Goal: Task Accomplishment & Management: Use online tool/utility

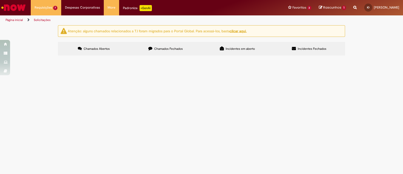
scroll to position [27, 0]
click at [0, 0] on td "Por gentileza, gerar RC de serviço para MaioRH Vincular ao contrato disponível …" at bounding box center [0, 0] width 0 height 0
click at [0, 0] on span "Por gentileza, gerar RC de serviço para MaioRH Vincular ao contrato disponível …" at bounding box center [0, 0] width 0 height 0
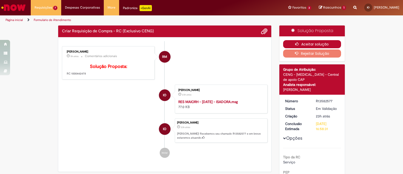
click at [318, 43] on button "Aceitar solução" at bounding box center [312, 44] width 58 height 8
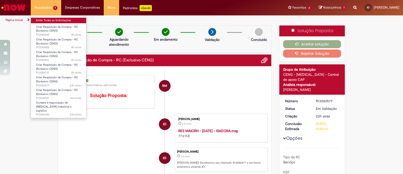
click at [53, 20] on link "Exibir Todas as Solicitações" at bounding box center [58, 21] width 55 height 6
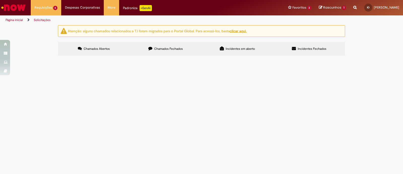
scroll to position [41, 0]
click at [0, 0] on span "Gentileza, gerar RC com 2 linhas de serviço Descrição: 1- Serv. Técnico Seguran…" at bounding box center [0, 0] width 0 height 0
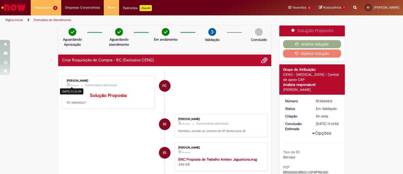
drag, startPoint x: 88, startPoint y: 83, endPoint x: 70, endPoint y: 107, distance: 30.2
click at [69, 83] on div "[PERSON_NAME] 4h atrás 4 horas atrás [DATE] 11:21:04 Comentários adicionais Sol…" at bounding box center [109, 92] width 90 height 30
click at [70, 107] on div "[PERSON_NAME] 4h atrás 4 horas atrás [DATE] 11:21:04 Comentários adicionais Sol…" at bounding box center [109, 92] width 90 height 30
drag, startPoint x: 87, startPoint y: 109, endPoint x: 68, endPoint y: 112, distance: 18.8
click at [68, 107] on div "[PERSON_NAME] 4h atrás 4 horas atrás Comentários adicionais Solução Proposta: R…" at bounding box center [109, 92] width 90 height 30
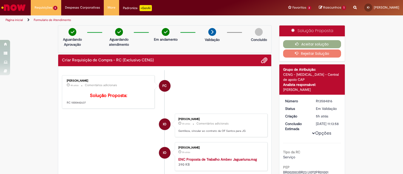
copy p "1000442637"
click at [296, 45] on icon "button" at bounding box center [298, 44] width 6 height 4
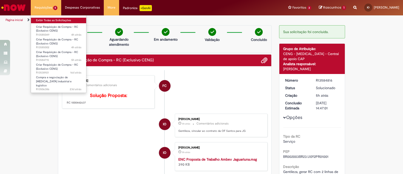
click at [49, 21] on link "Exibir Todas as Solicitações" at bounding box center [58, 21] width 55 height 6
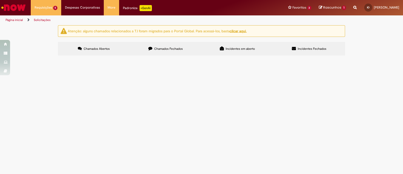
scroll to position [24, 0]
click at [0, 0] on span "Por gentileza, gerar RC normal da proposta em anexo. Diz respeito a instalação …" at bounding box center [0, 0] width 0 height 0
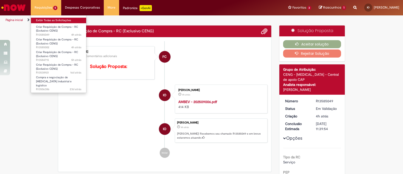
click at [47, 19] on link "Exibir Todas as Solicitações" at bounding box center [58, 21] width 55 height 6
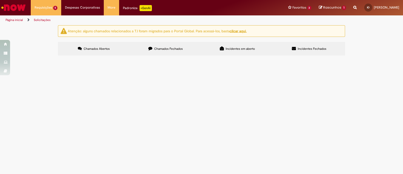
scroll to position [24, 0]
click at [0, 0] on span "Por gentileza, gerar RC urgente de serviço do item em anexo. Descrição: Estudo …" at bounding box center [0, 0] width 0 height 0
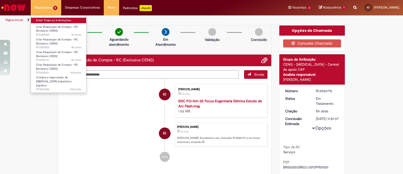
click at [61, 20] on link "Exibir Todas as Solicitações" at bounding box center [58, 21] width 55 height 6
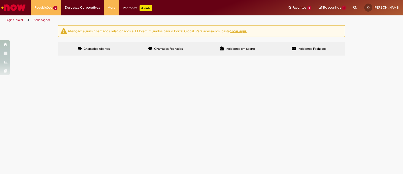
scroll to position [24, 0]
click at [0, 0] on span "Por gentileza, gerar RC urgente do material em anexo. Trata-se de uma porta vis…" at bounding box center [0, 0] width 0 height 0
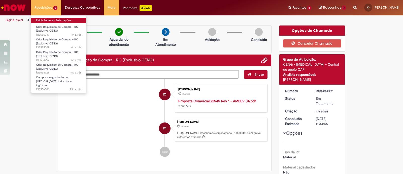
click at [56, 19] on link "Exibir Todas as Solicitações" at bounding box center [58, 21] width 55 height 6
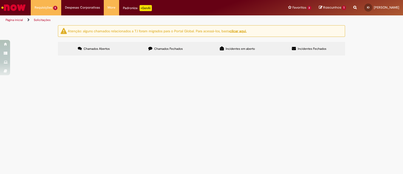
scroll to position [24, 0]
click at [0, 0] on span "Bom dia! Por gentileza, criar 2 RCs de DexPara, via chamado de DexPara Dos iten…" at bounding box center [0, 0] width 0 height 0
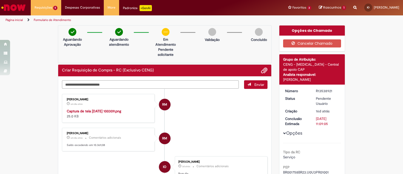
type textarea "********"
click at [261, 85] on span "Enviar" at bounding box center [260, 84] width 10 height 5
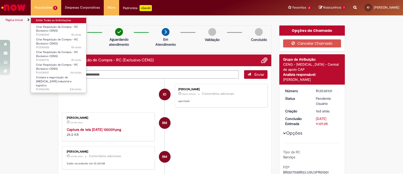
click at [53, 19] on link "Exibir Todas as Solicitações" at bounding box center [58, 21] width 55 height 6
